Goal: Transaction & Acquisition: Purchase product/service

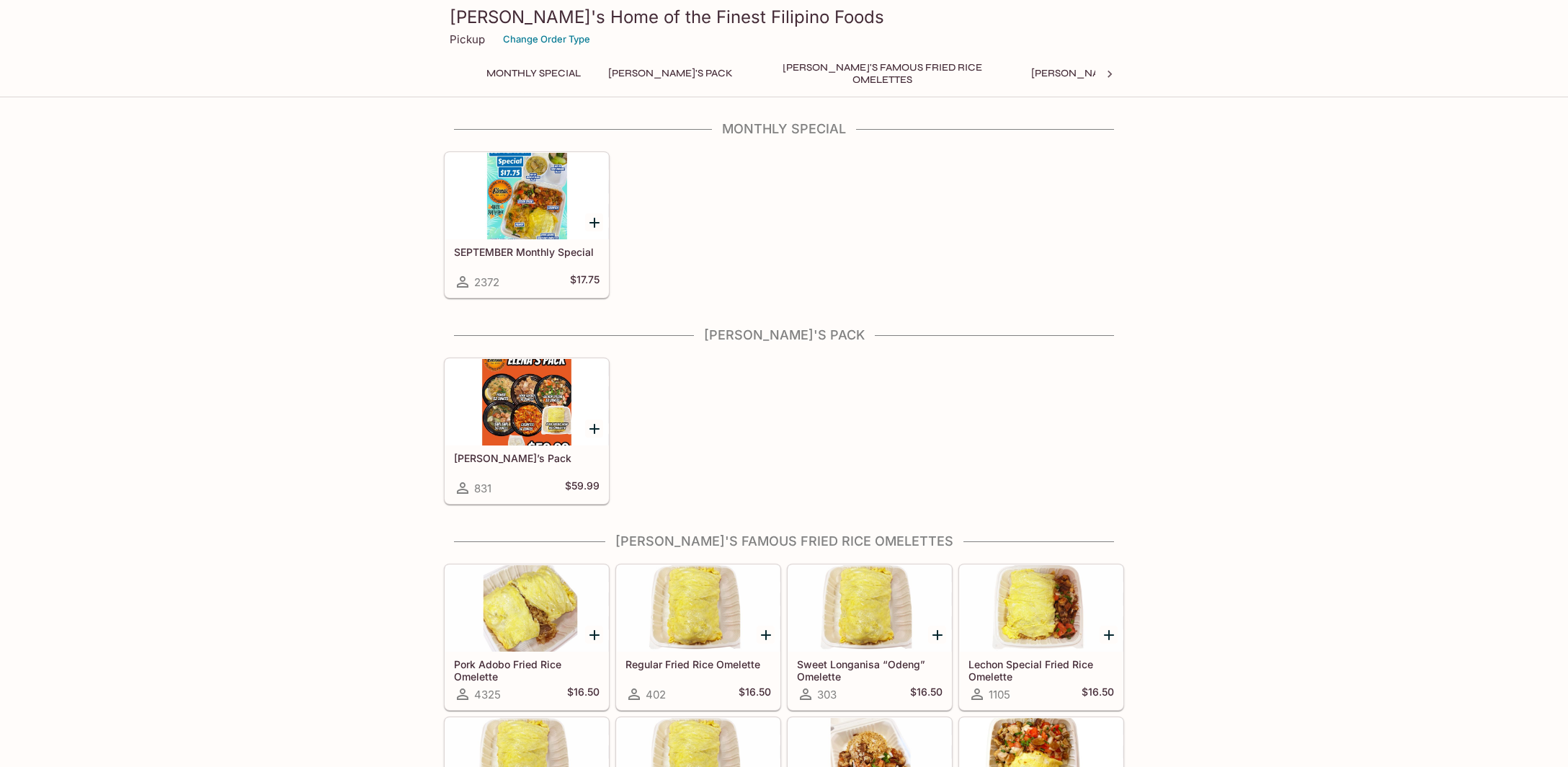
click at [528, 190] on div at bounding box center [527, 196] width 163 height 87
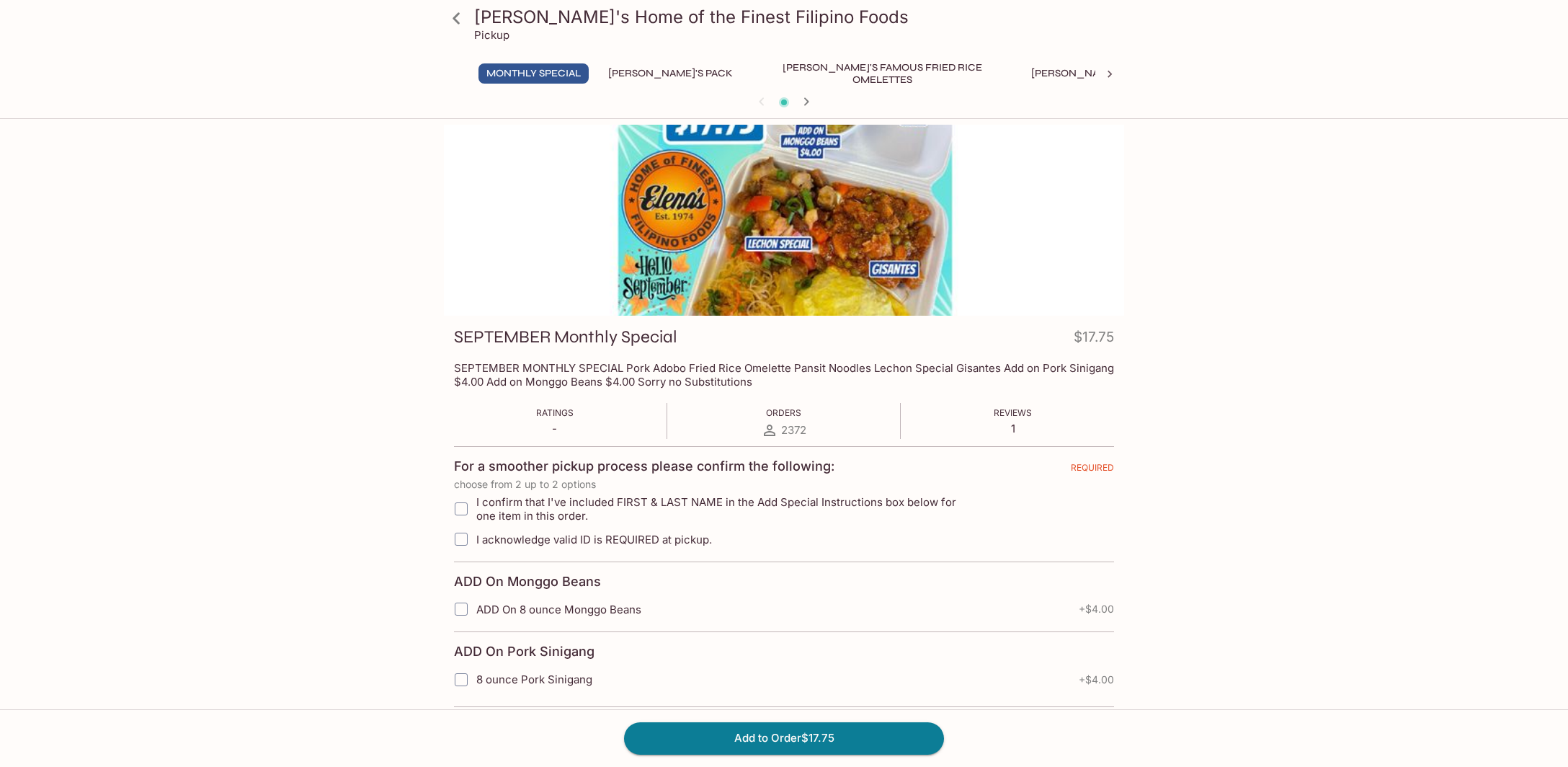
click at [820, 263] on div at bounding box center [784, 219] width 680 height 191
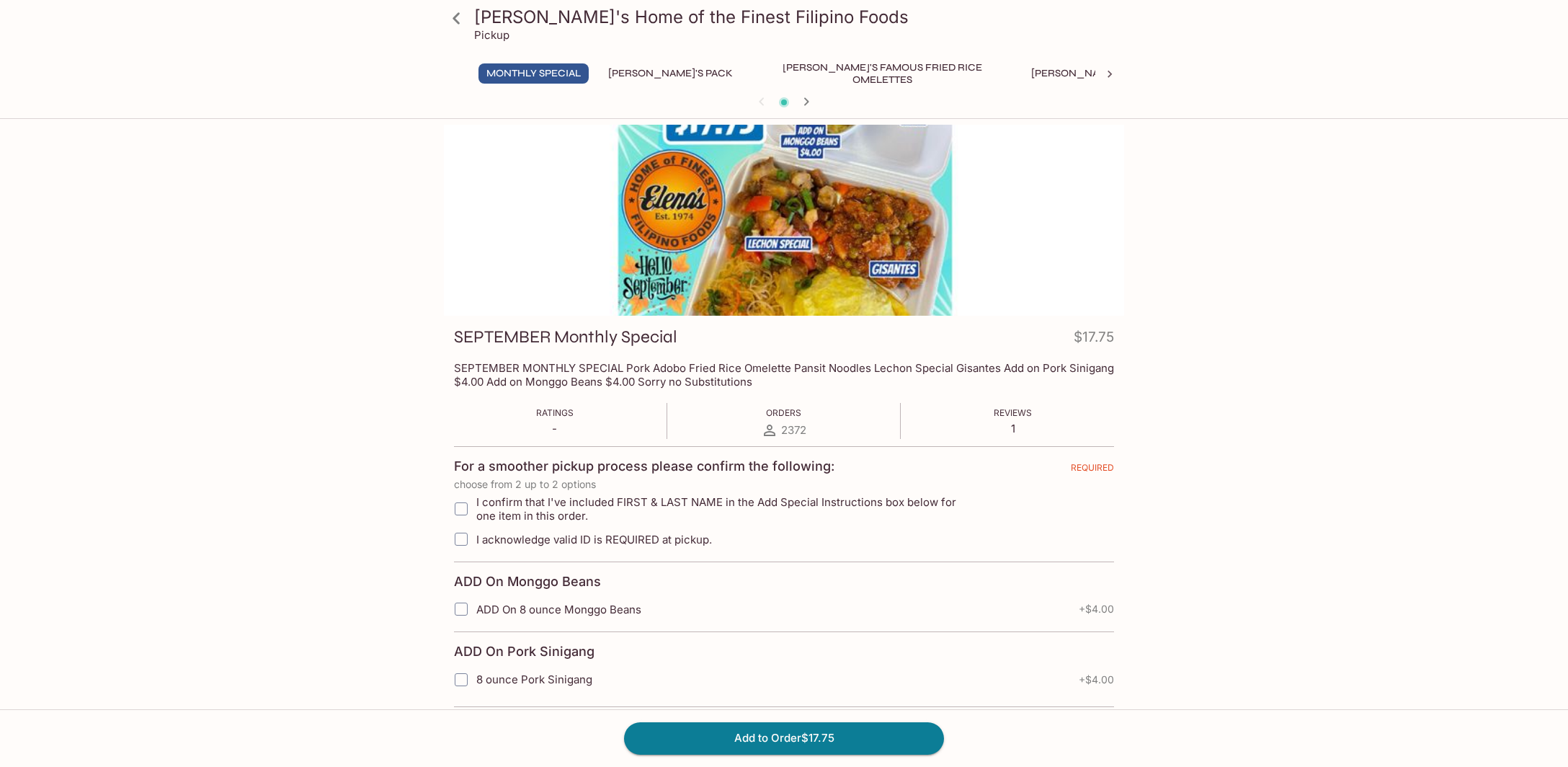
click at [820, 263] on div at bounding box center [784, 219] width 680 height 191
